Goal: Task Accomplishment & Management: Manage account settings

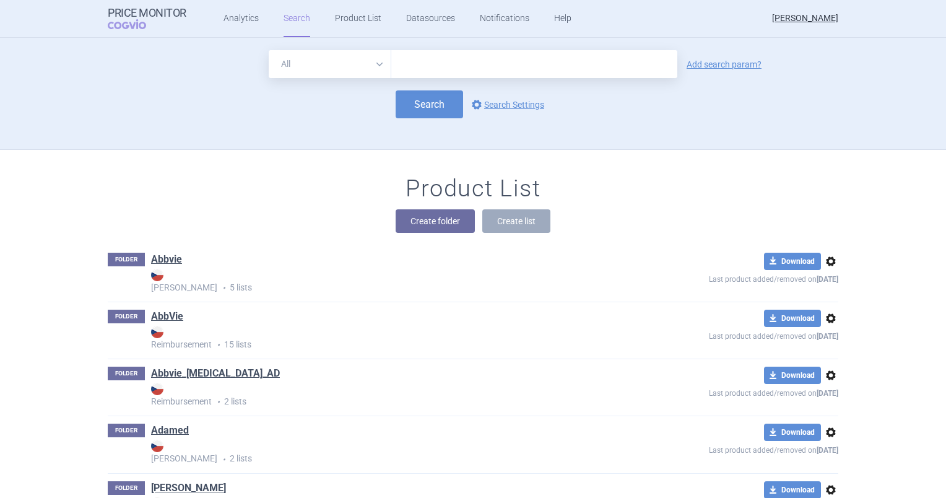
click at [151, 16] on strong "Price Monitor" at bounding box center [147, 13] width 79 height 12
click at [239, 19] on link "Analytics" at bounding box center [240, 18] width 35 height 37
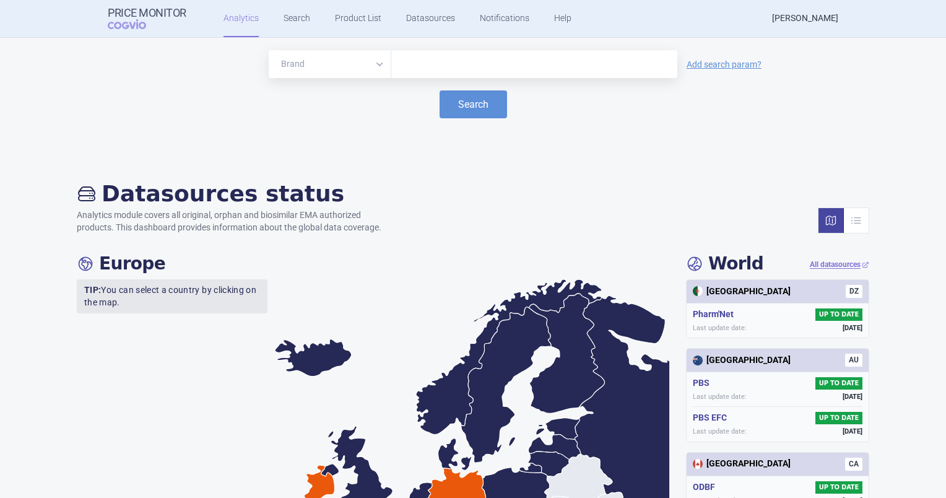
click at [772, 20] on link "[PERSON_NAME]" at bounding box center [805, 18] width 66 height 37
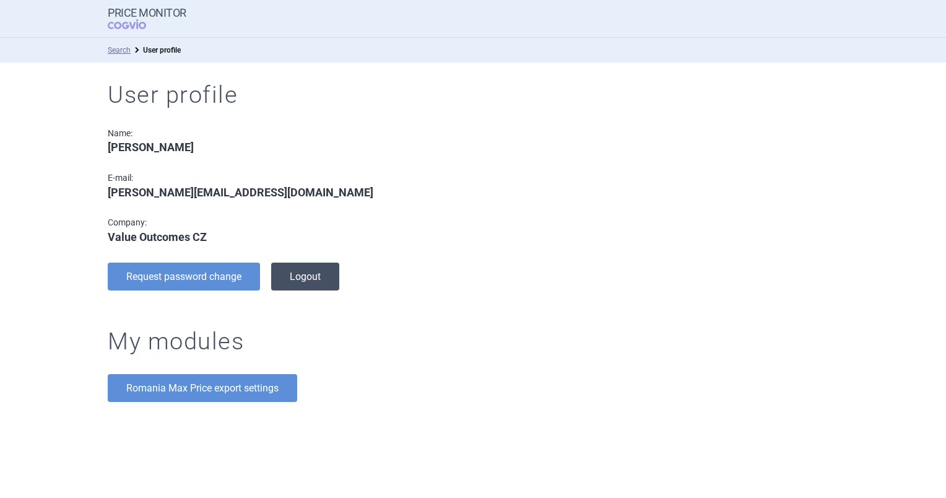
click at [293, 285] on button "Logout" at bounding box center [305, 276] width 68 height 28
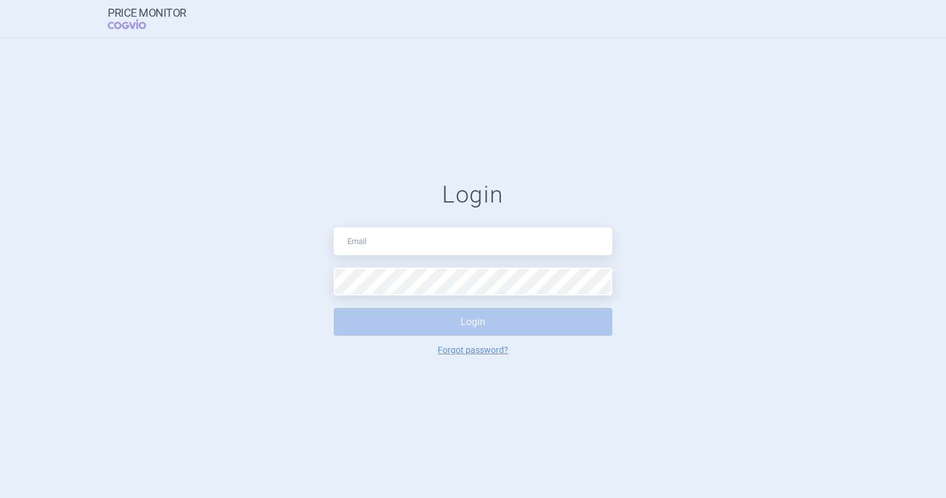
click at [0, 267] on html "Price Monitor COGVIO Login Login Forgot password?" at bounding box center [473, 249] width 946 height 498
click at [369, 244] on input "text" at bounding box center [473, 241] width 278 height 28
paste input "[EMAIL_ADDRESS][DOMAIN_NAME]"
type input "[EMAIL_ADDRESS][DOMAIN_NAME]"
click at [17, 223] on div "Login [EMAIL_ADDRESS][DOMAIN_NAME] Login Forgot password?" at bounding box center [473, 268] width 946 height 460
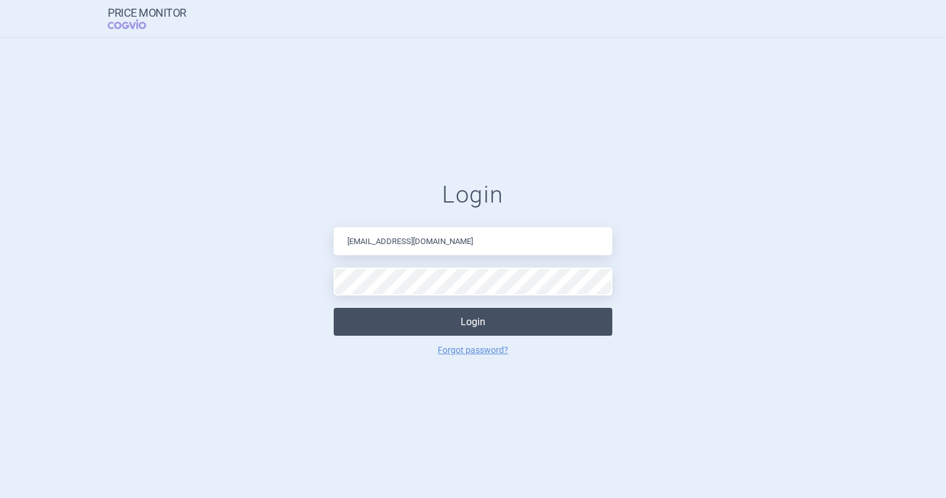
click at [360, 316] on button "Login" at bounding box center [473, 322] width 278 height 28
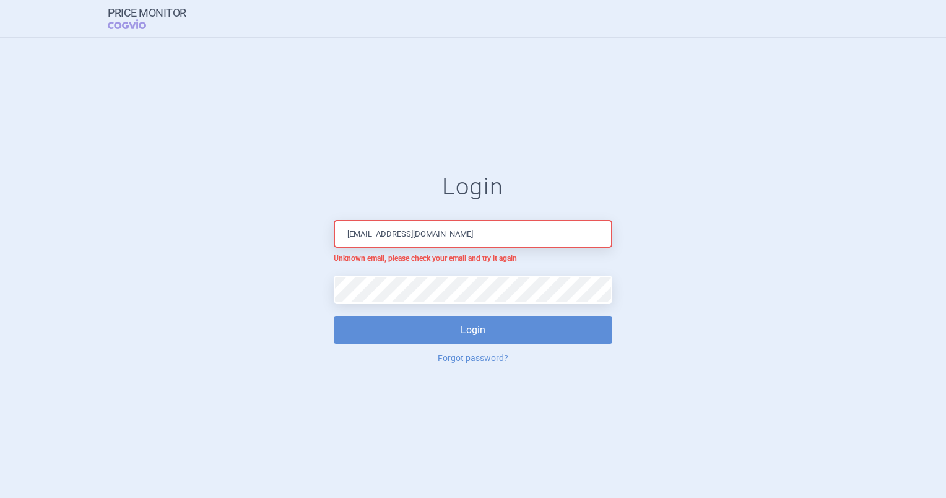
click at [147, 372] on div "Login [EMAIL_ADDRESS][DOMAIN_NAME] Unknown email, please check your email and t…" at bounding box center [473, 268] width 946 height 460
click at [114, 10] on strong "Price Monitor" at bounding box center [147, 13] width 79 height 12
